Goal: Check status: Check status

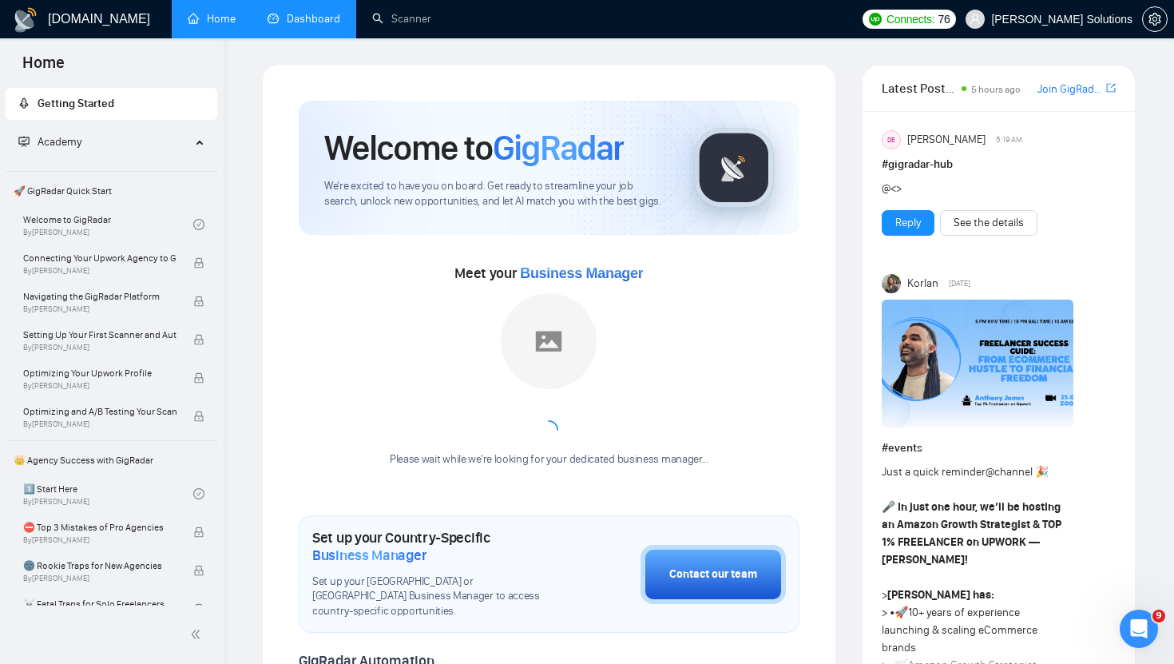
click at [316, 17] on link "Dashboard" at bounding box center [304, 19] width 73 height 14
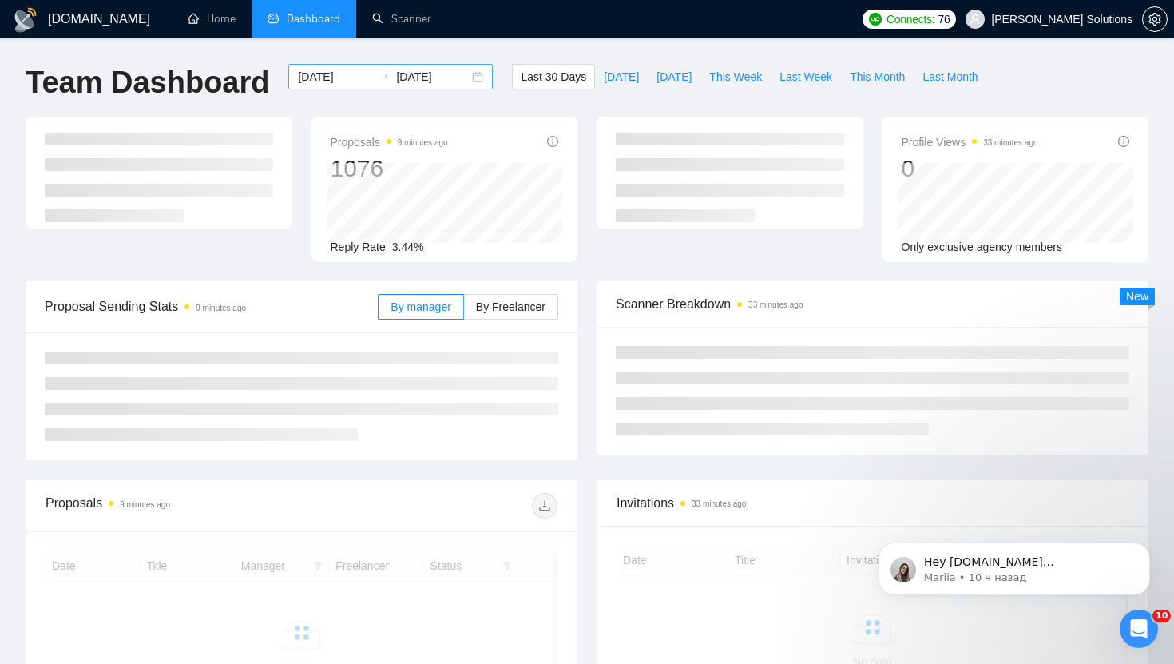
click at [337, 77] on input "[DATE]" at bounding box center [334, 77] width 73 height 18
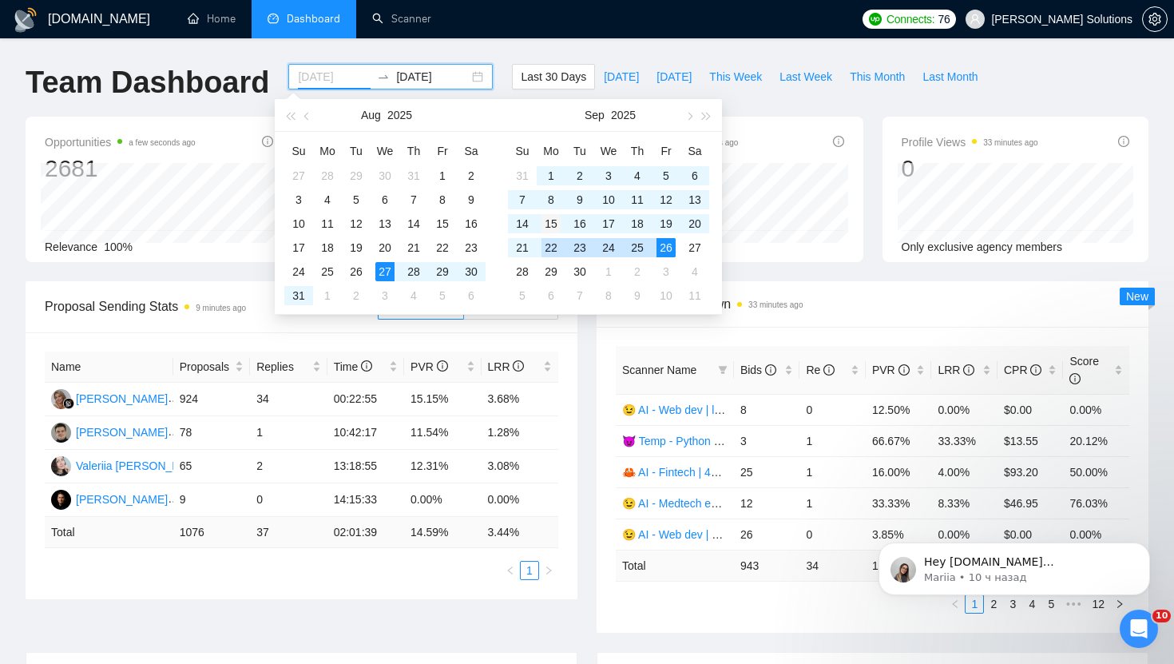
type input "[DATE]"
click at [552, 222] on div "15" at bounding box center [551, 223] width 19 height 19
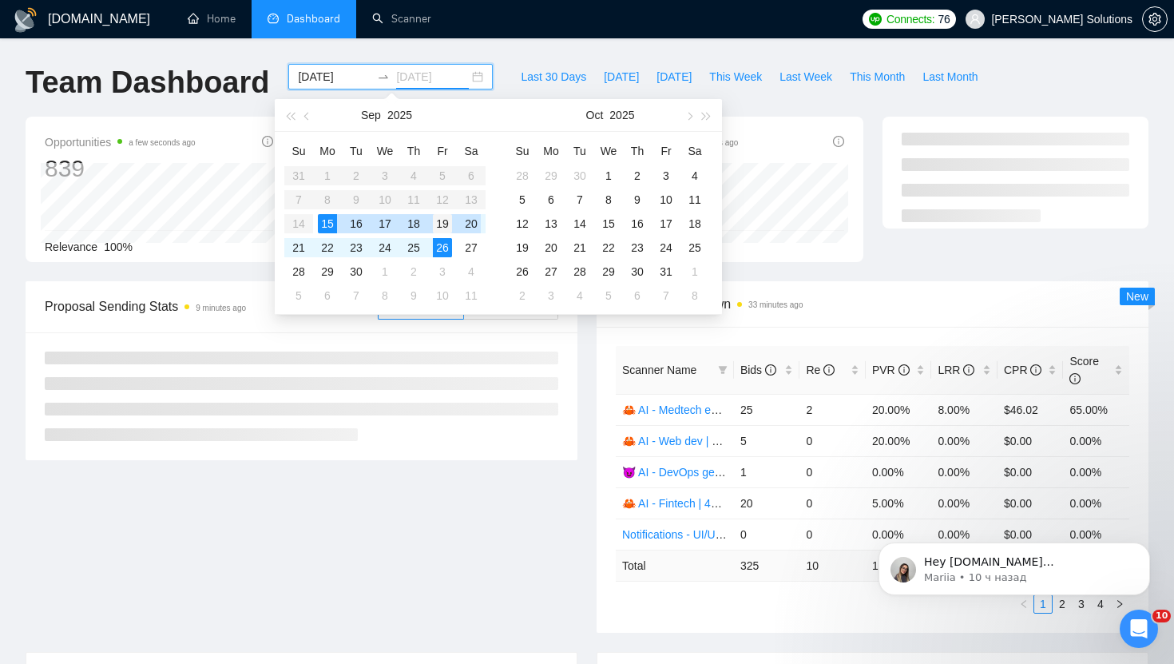
type input "[DATE]"
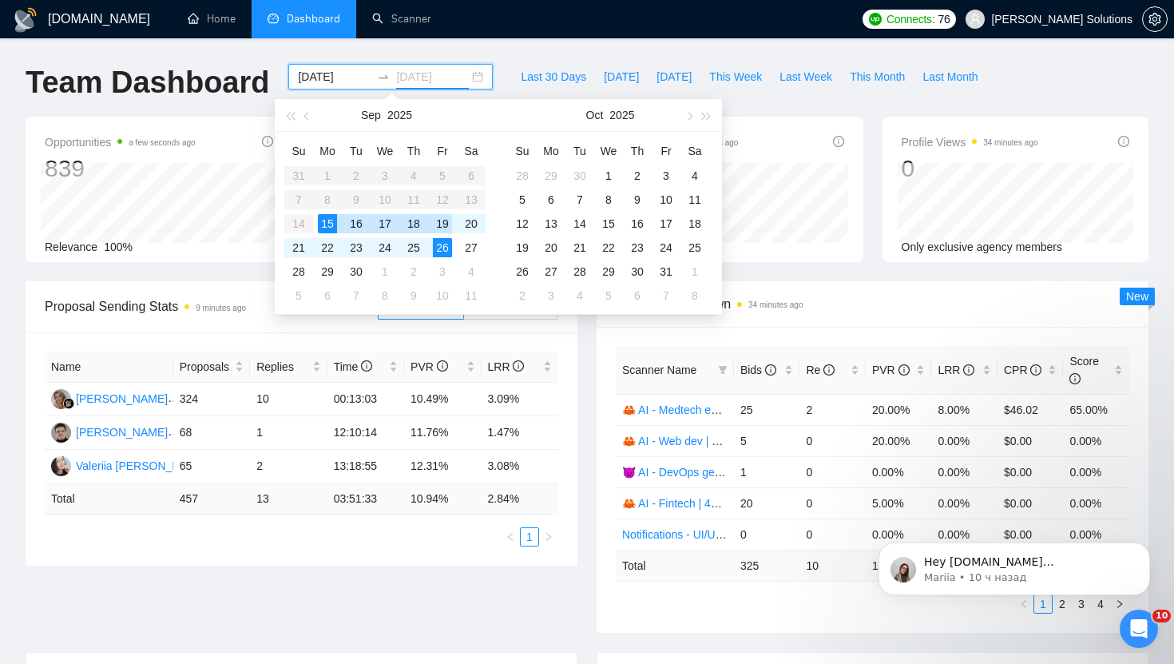
click at [439, 221] on div "19" at bounding box center [442, 223] width 19 height 19
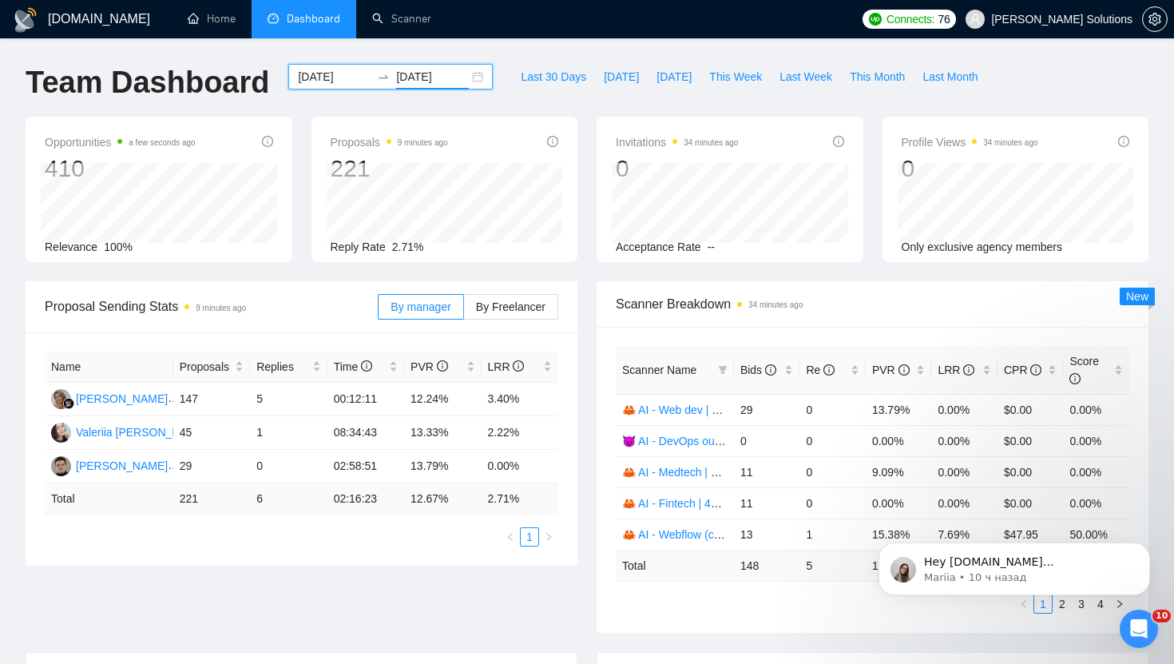
click at [299, 77] on input "[DATE]" at bounding box center [334, 77] width 73 height 18
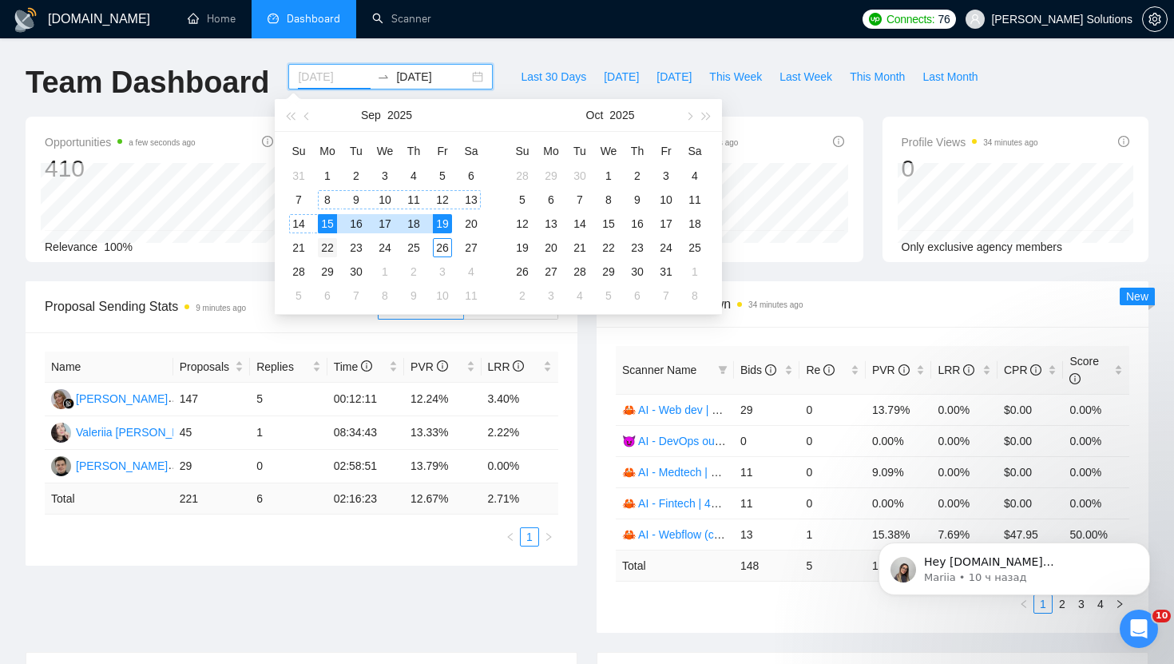
type input "[DATE]"
click at [326, 244] on div "22" at bounding box center [327, 247] width 19 height 19
type input "[DATE]"
click at [440, 252] on div "26" at bounding box center [442, 247] width 19 height 19
